Goal: Task Accomplishment & Management: Complete application form

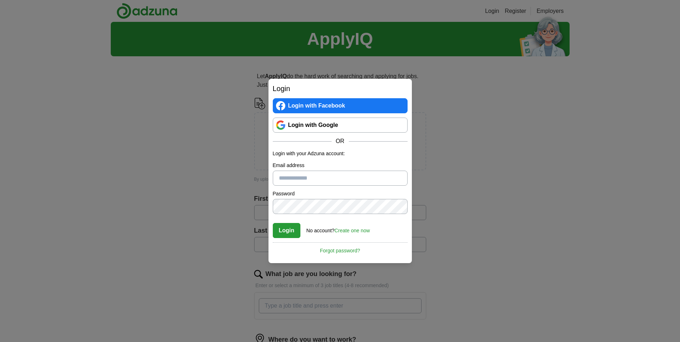
click at [308, 180] on input "Email address" at bounding box center [340, 178] width 135 height 15
type input "**********"
click at [302, 124] on link "Login with Google" at bounding box center [340, 125] width 135 height 15
click at [297, 121] on link "Login with Google" at bounding box center [340, 125] width 135 height 15
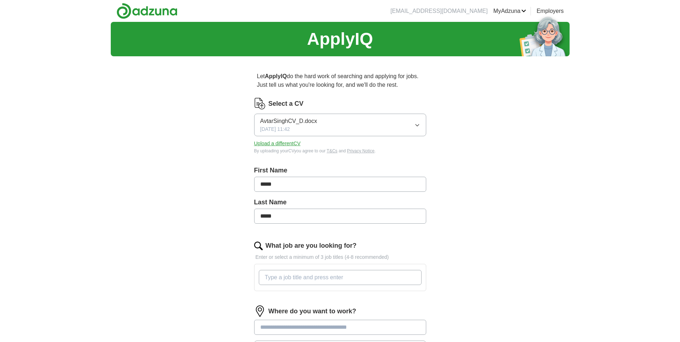
click at [284, 145] on button "Upload a different CV" at bounding box center [277, 144] width 47 height 8
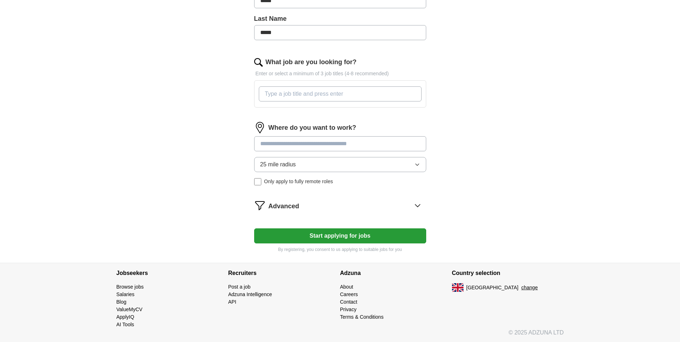
scroll to position [184, 0]
click at [290, 139] on input at bounding box center [340, 143] width 172 height 15
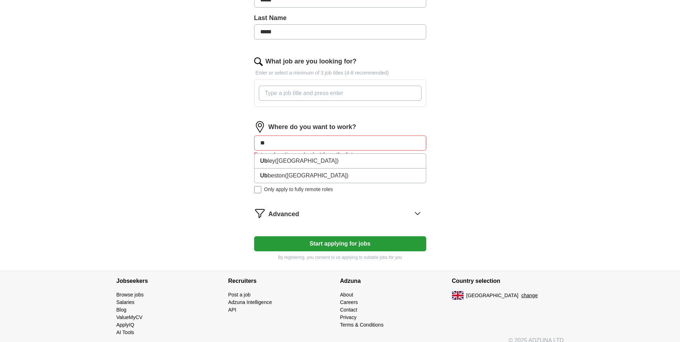
click at [175, 146] on div "ApplyIQ Let ApplyIQ do the hard work of searching and applying for jobs. Just t…" at bounding box center [340, 54] width 459 height 433
click at [289, 143] on input "**" at bounding box center [340, 143] width 172 height 15
type input "*"
type input "***"
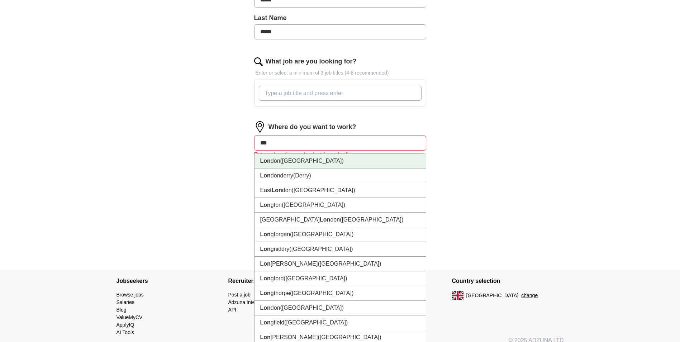
click at [286, 158] on span "([GEOGRAPHIC_DATA])" at bounding box center [312, 161] width 63 height 6
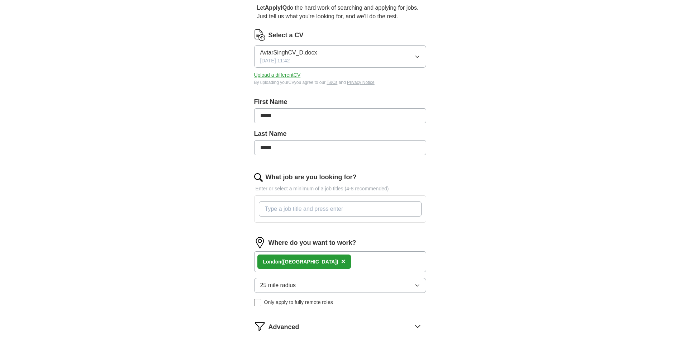
scroll to position [41, 0]
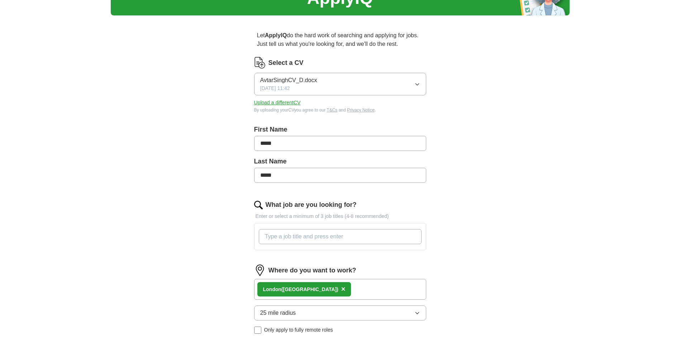
click at [298, 231] on input "What job are you looking for?" at bounding box center [340, 236] width 163 height 15
click at [274, 236] on input "hgv lgv [PERSON_NAME] louder labour mate packer pavking driver" at bounding box center [340, 236] width 163 height 15
drag, startPoint x: 273, startPoint y: 236, endPoint x: 258, endPoint y: 248, distance: 18.8
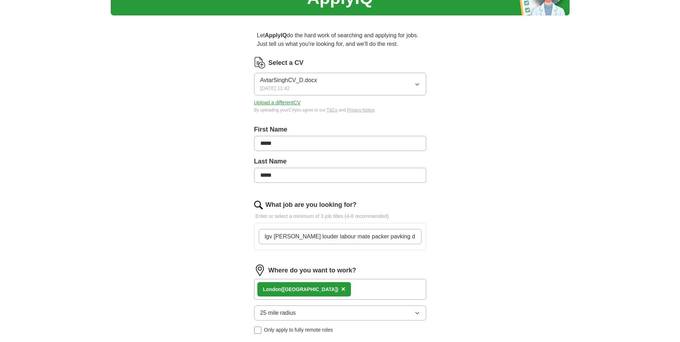
click at [273, 236] on input "lgv [PERSON_NAME] louder labour mate packer pavking driver" at bounding box center [340, 236] width 163 height 15
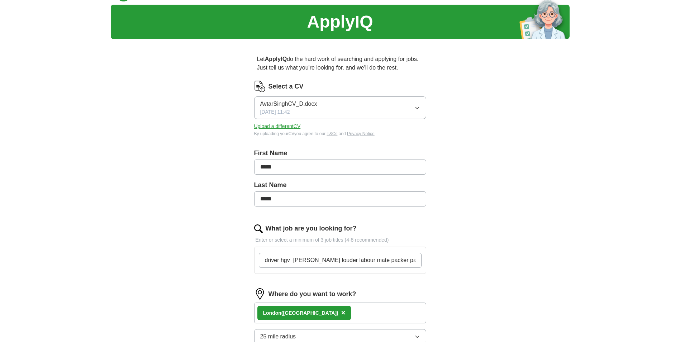
scroll to position [5, 0]
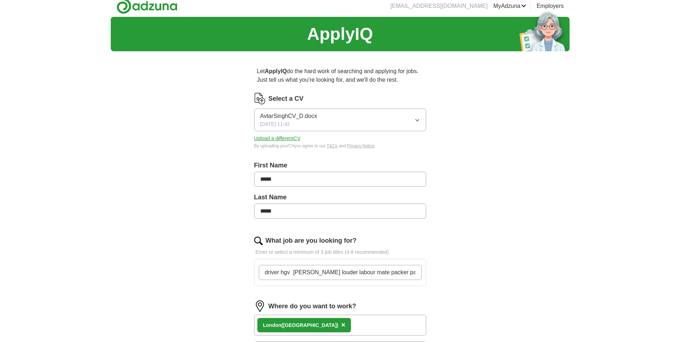
click at [419, 267] on input "driver hgv [PERSON_NAME] louder labour mate packer pavking driver" at bounding box center [340, 272] width 163 height 15
click at [415, 268] on input "driver hgv [PERSON_NAME] louder labour mate packer pavking driver" at bounding box center [340, 272] width 163 height 15
type input "driver hgv [PERSON_NAME] louder labour mate packer pavking iver"
click at [499, 290] on div "ApplyIQ Let ApplyIQ do the hard work of searching and applying for jobs. Just t…" at bounding box center [340, 232] width 459 height 430
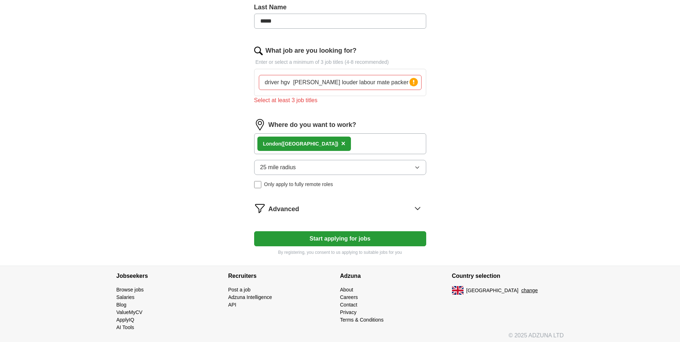
scroll to position [199, 0]
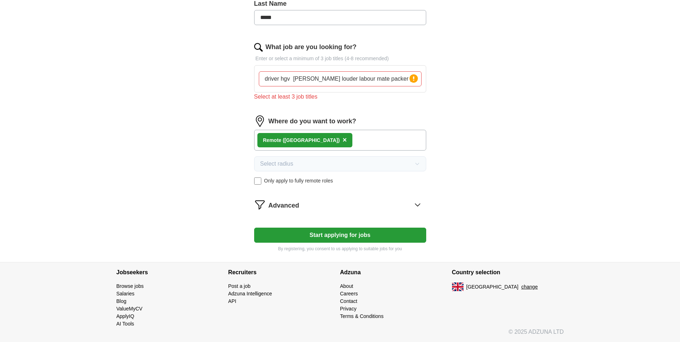
click at [415, 202] on icon at bounding box center [417, 204] width 11 height 11
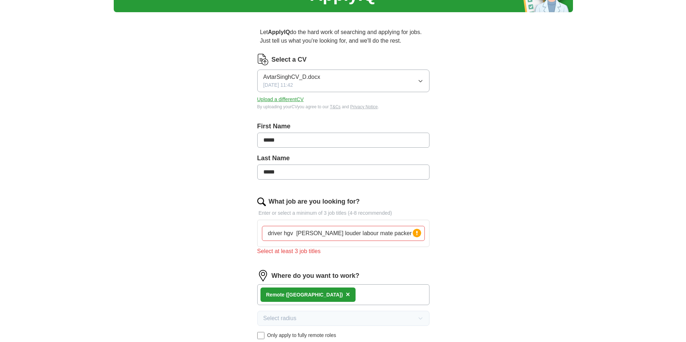
scroll to position [0, 0]
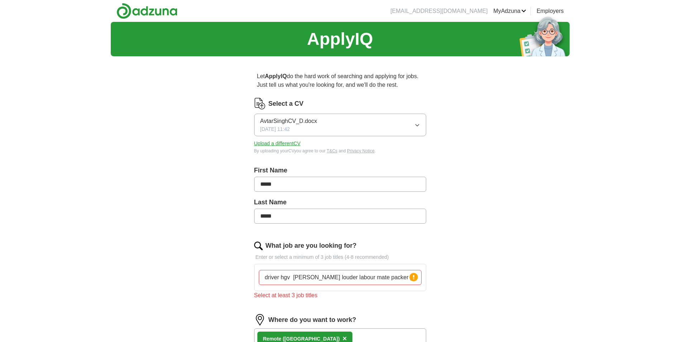
click at [260, 146] on button "Upload a different CV" at bounding box center [277, 144] width 47 height 8
click at [275, 145] on button "Upload a different CV" at bounding box center [277, 144] width 47 height 8
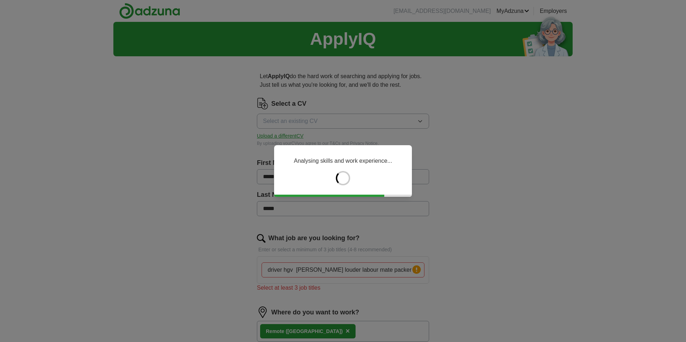
click at [500, 277] on div "Analysing skills and work experience..." at bounding box center [343, 171] width 686 height 342
click at [29, 118] on div "Analysing skills and work experience..." at bounding box center [343, 171] width 686 height 342
click at [307, 141] on div "Analysing skills and work experience..." at bounding box center [343, 171] width 686 height 342
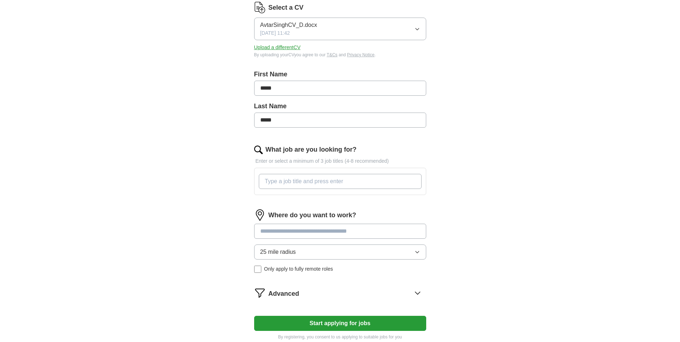
scroll to position [143, 0]
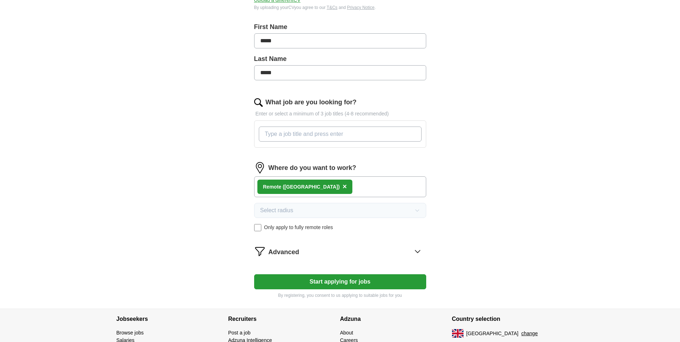
click at [316, 286] on button "Start applying for jobs" at bounding box center [340, 281] width 172 height 15
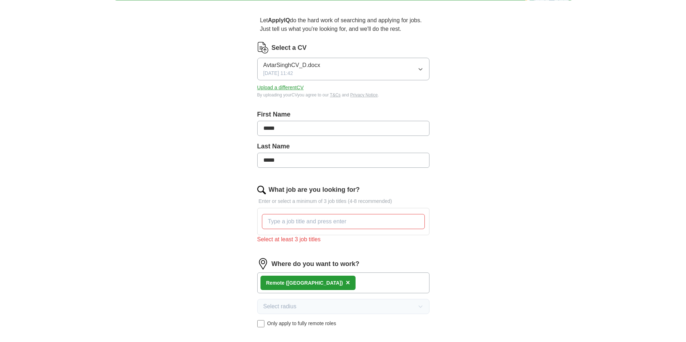
scroll to position [0, 0]
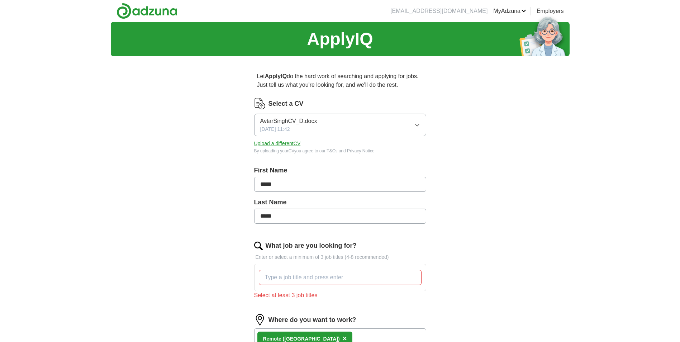
click at [417, 127] on icon "button" at bounding box center [418, 125] width 6 height 6
click at [306, 128] on div "AvtarSinghCV_D.docx 13/10/2025, 11:42" at bounding box center [288, 125] width 57 height 16
click at [292, 146] on button "Upload a different CV" at bounding box center [277, 144] width 47 height 8
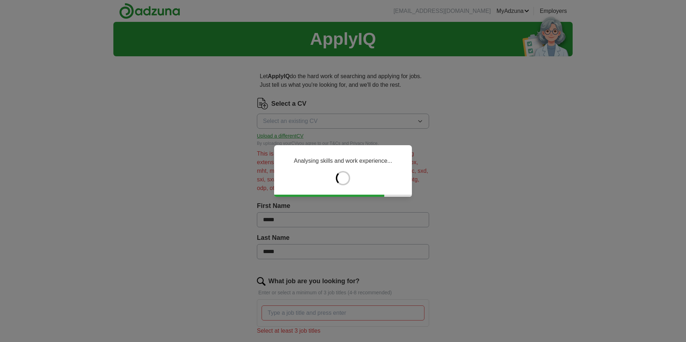
click at [195, 199] on div "Analysing skills and work experience..." at bounding box center [343, 171] width 686 height 342
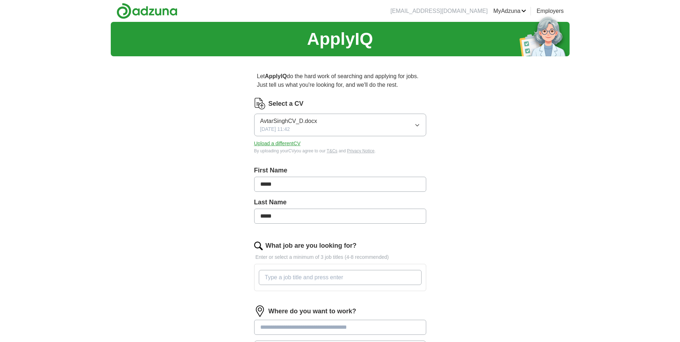
click at [412, 122] on button "AvtarSinghCV_D.docx 13/10/2025, 11:42" at bounding box center [340, 125] width 172 height 23
click at [180, 158] on div "ApplyIQ Let ApplyIQ do the hard work of searching and applying for jobs. Just t…" at bounding box center [340, 234] width 459 height 425
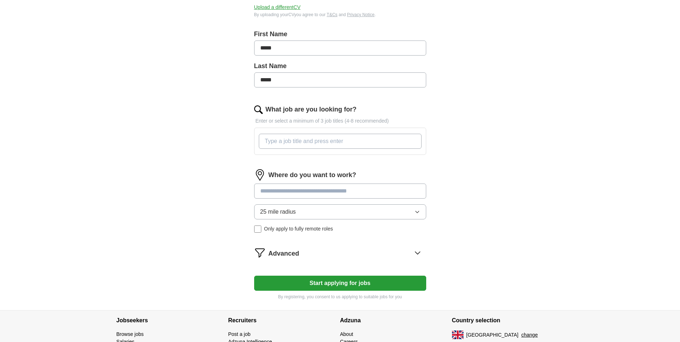
scroll to position [143, 0]
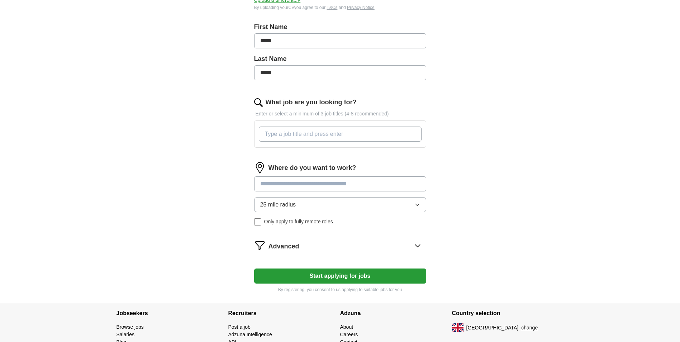
click at [294, 136] on input "What job are you looking for?" at bounding box center [340, 134] width 163 height 15
type input "mr"
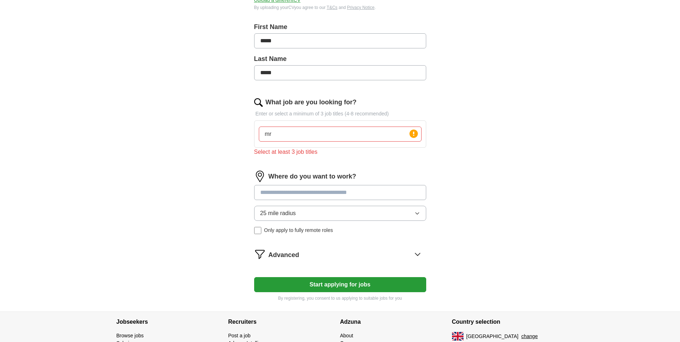
click at [291, 186] on input at bounding box center [340, 192] width 172 height 15
type input "**"
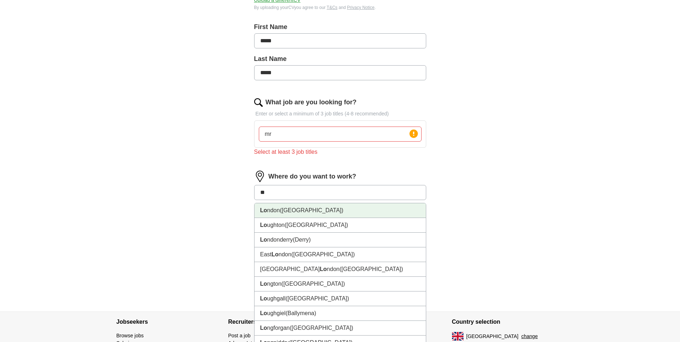
drag, startPoint x: 308, startPoint y: 214, endPoint x: 58, endPoint y: 182, distance: 252.4
click at [306, 213] on li "Lo ndon (UK)" at bounding box center [340, 210] width 171 height 15
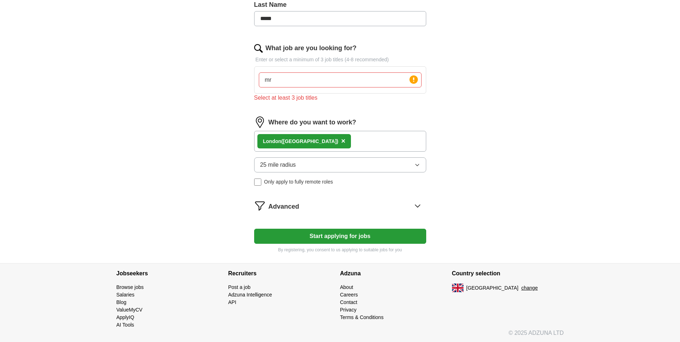
scroll to position [199, 0]
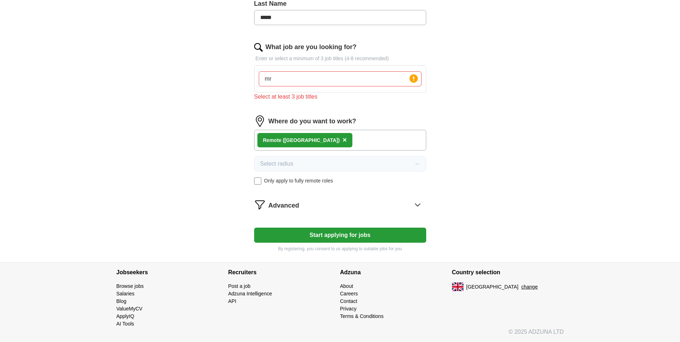
click at [337, 237] on button "Start applying for jobs" at bounding box center [340, 235] width 172 height 15
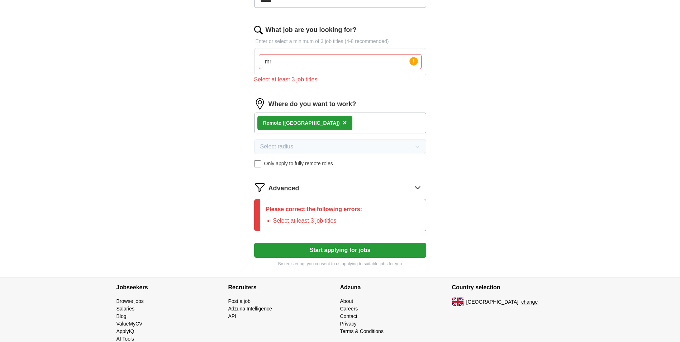
scroll to position [231, 0]
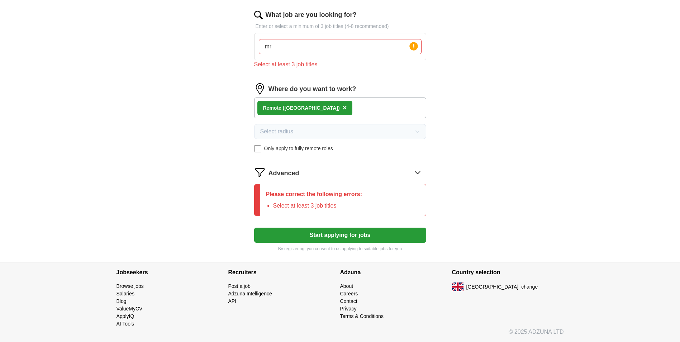
click at [473, 289] on span "[GEOGRAPHIC_DATA]" at bounding box center [493, 287] width 52 height 8
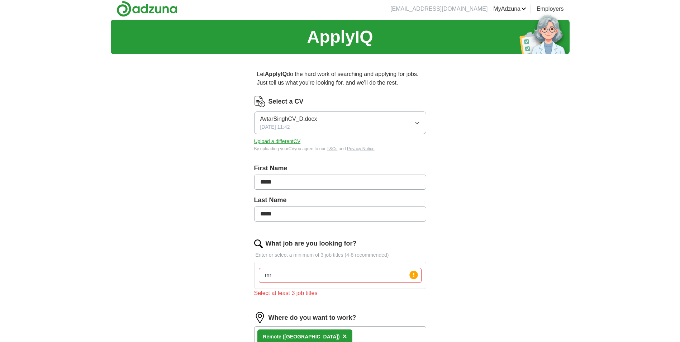
scroll to position [0, 0]
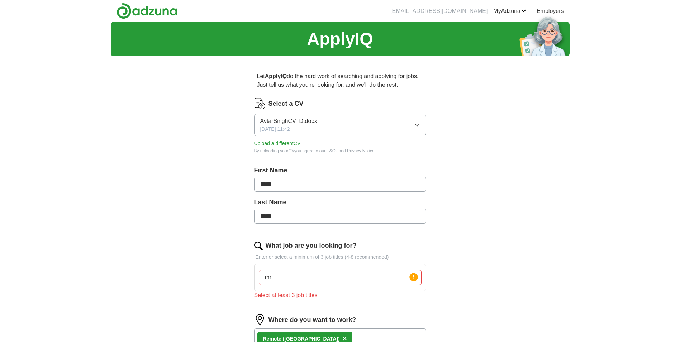
click at [526, 11] on link "MyAdzuna" at bounding box center [510, 11] width 33 height 9
click at [146, 10] on img at bounding box center [147, 11] width 61 height 16
